Goal: Consume media (video, audio)

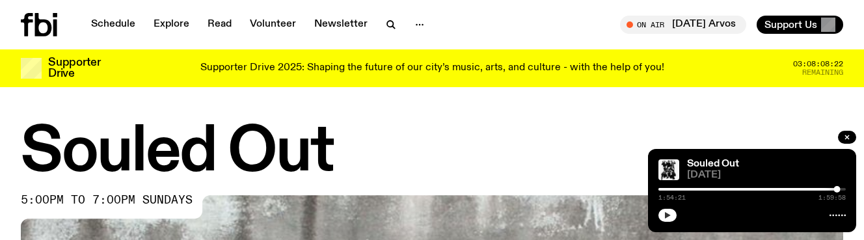
click at [664, 217] on icon "button" at bounding box center [668, 215] width 8 height 8
click at [851, 140] on icon "button" at bounding box center [847, 137] width 8 height 8
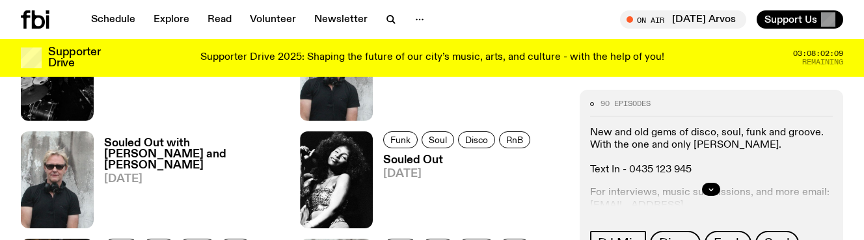
scroll to position [808, 0]
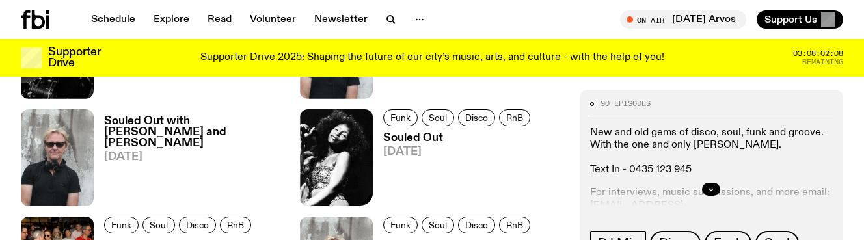
click at [340, 172] on img at bounding box center [336, 157] width 73 height 97
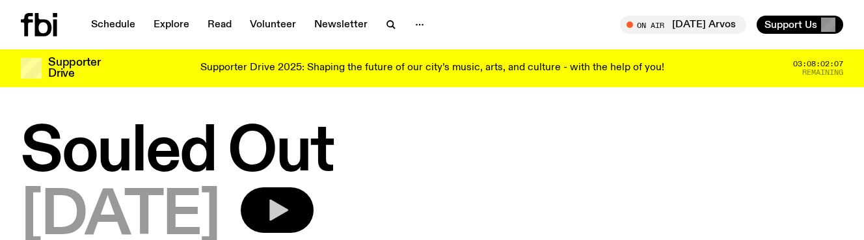
click at [290, 201] on icon "button" at bounding box center [277, 210] width 26 height 26
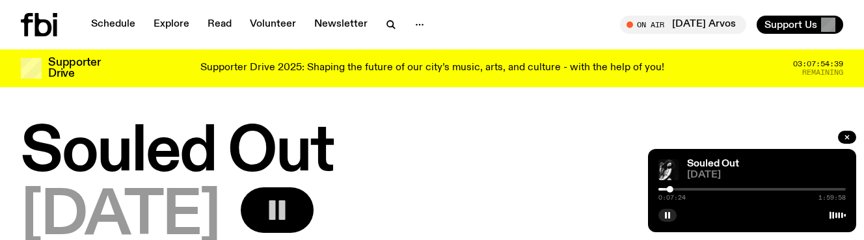
click at [290, 215] on icon "button" at bounding box center [277, 210] width 26 height 26
click at [288, 211] on icon "button" at bounding box center [278, 210] width 19 height 21
